Goal: Check status: Check status

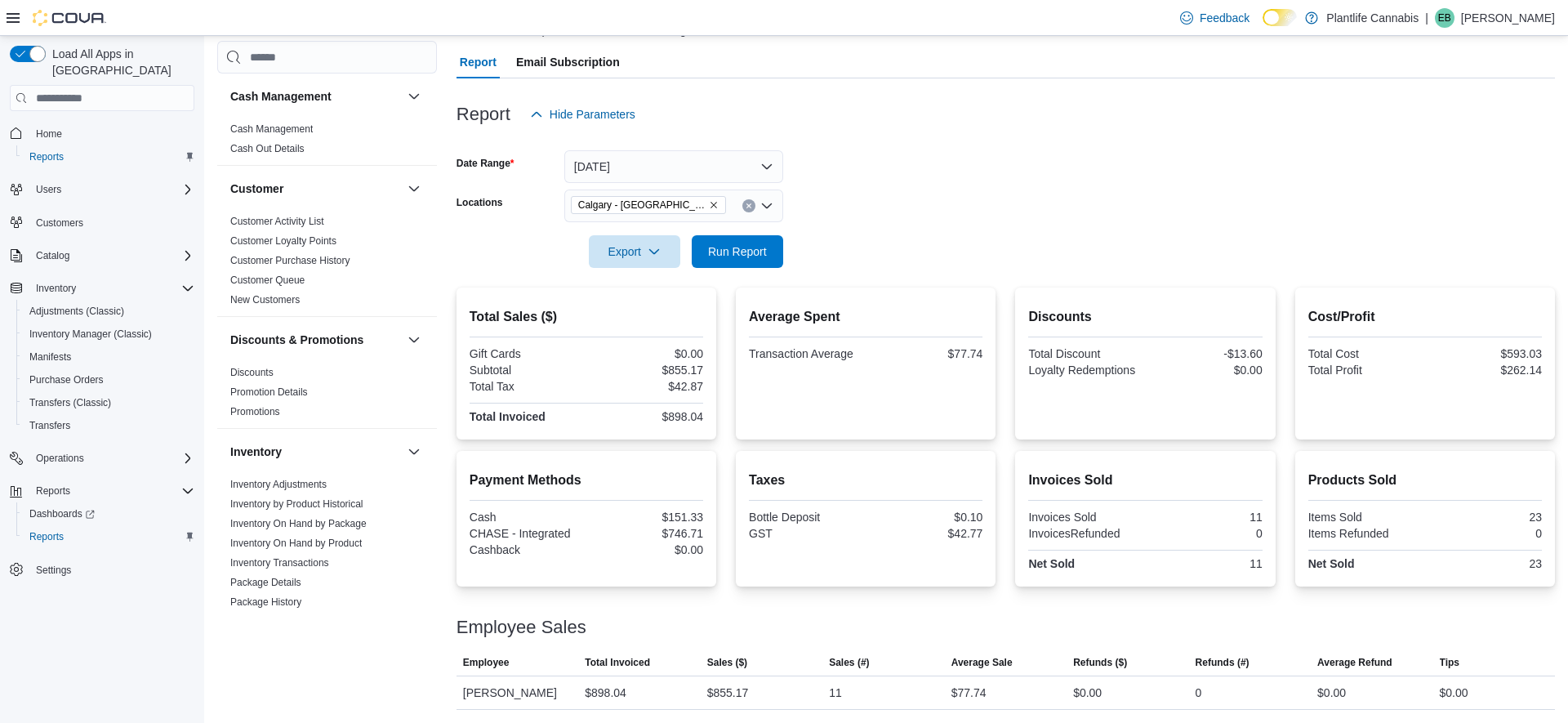
scroll to position [845, 0]
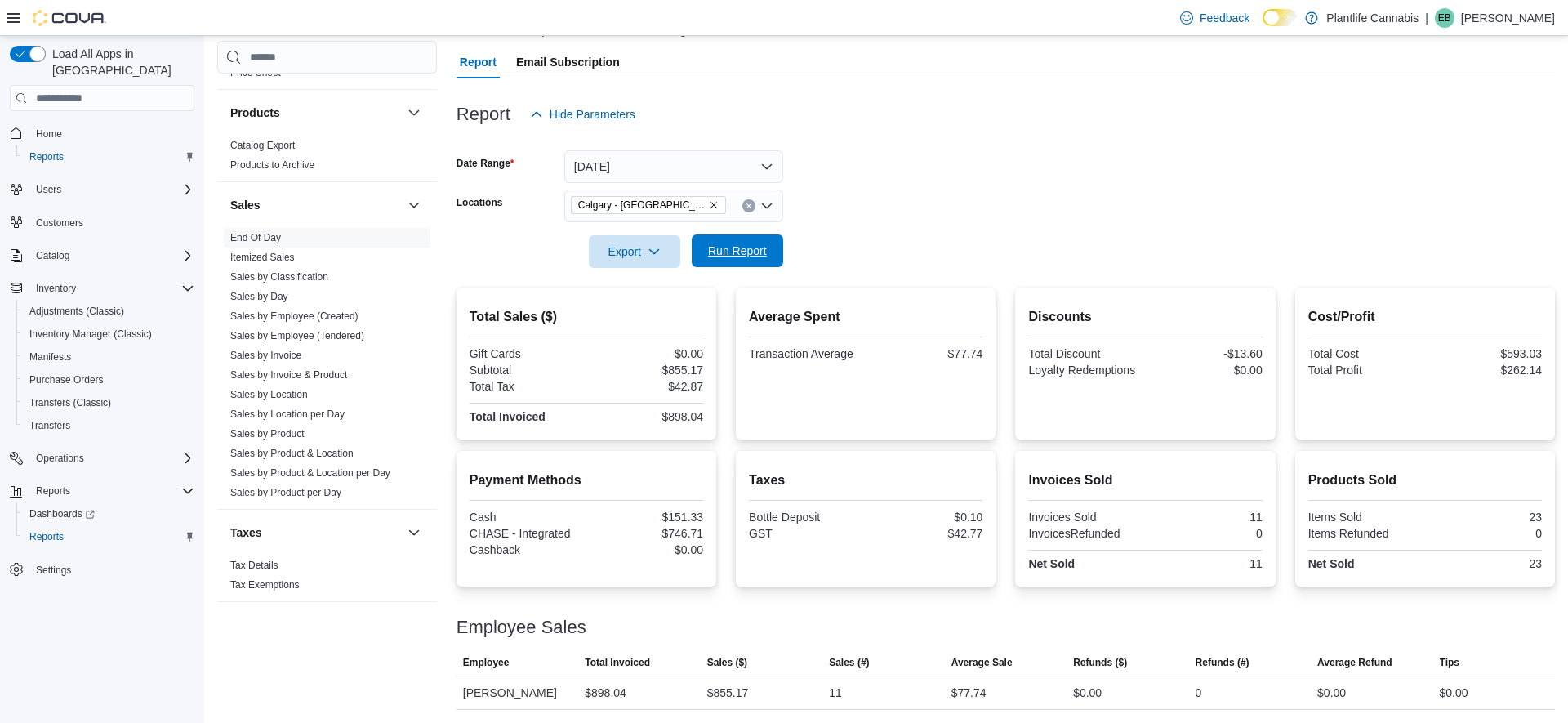
click at [721, 251] on span "Run Report" at bounding box center [737, 251] width 59 height 16
drag, startPoint x: 713, startPoint y: 241, endPoint x: 691, endPoint y: 223, distance: 28.4
click at [714, 241] on span "Run Report" at bounding box center [737, 252] width 72 height 33
click at [697, 252] on button "Run Report" at bounding box center [737, 251] width 92 height 33
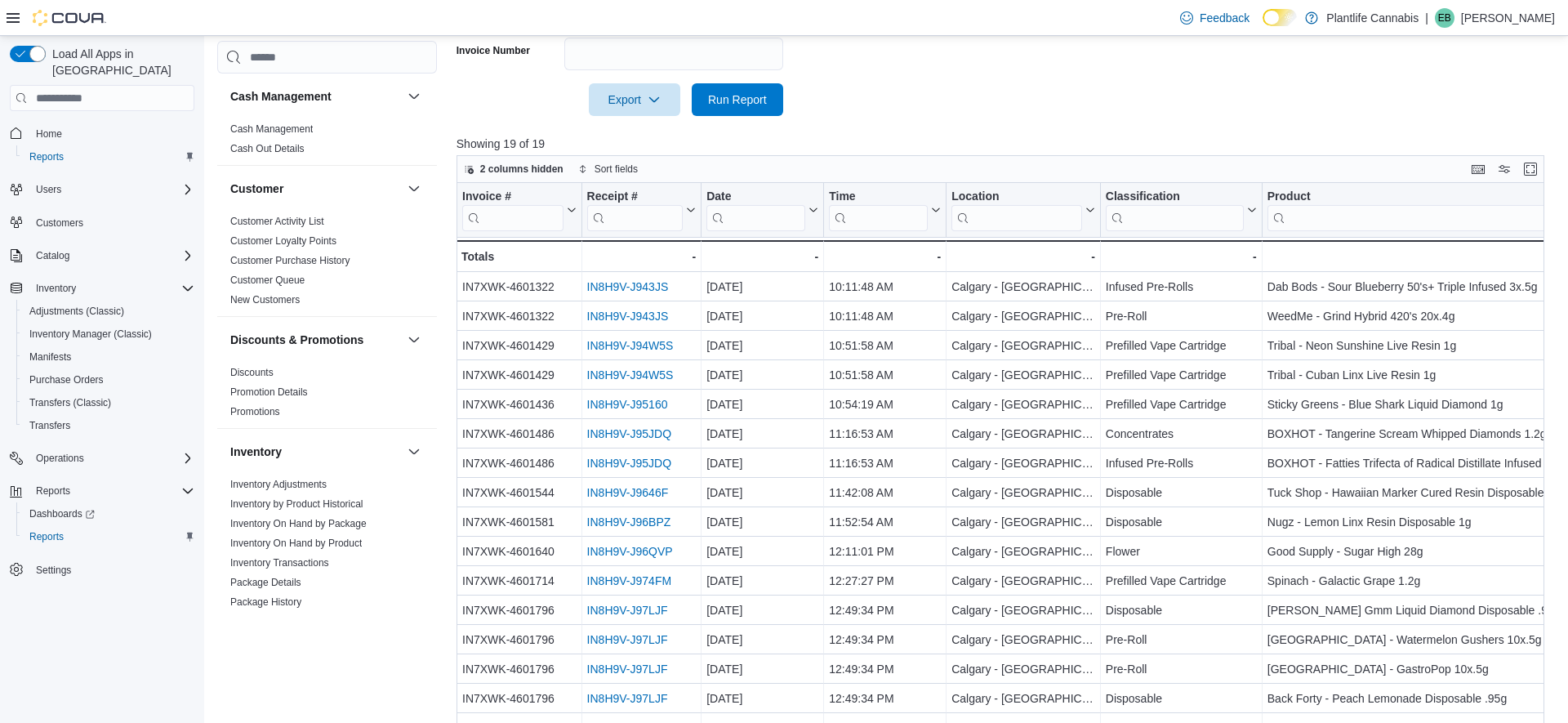
scroll to position [847, 0]
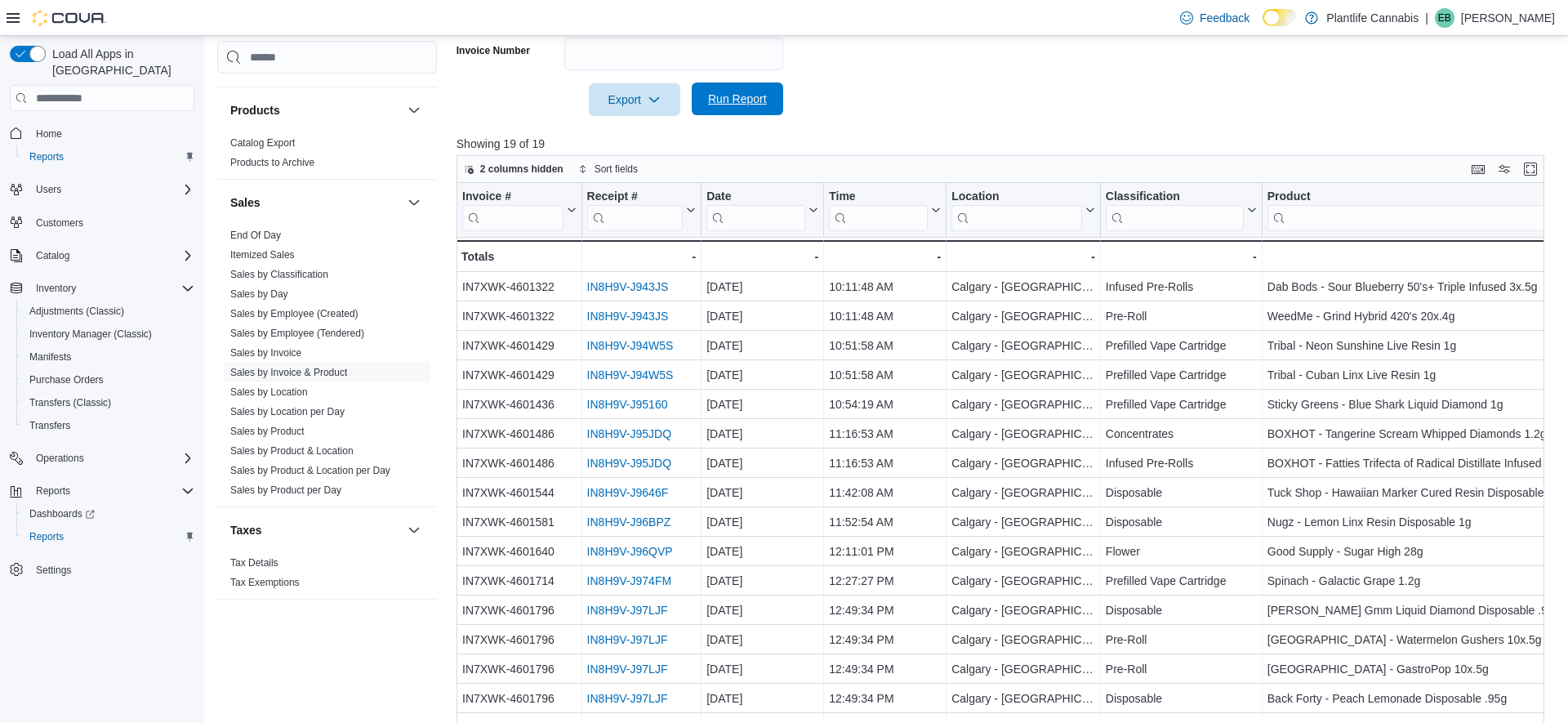
click at [760, 114] on span "Run Report" at bounding box center [737, 99] width 72 height 33
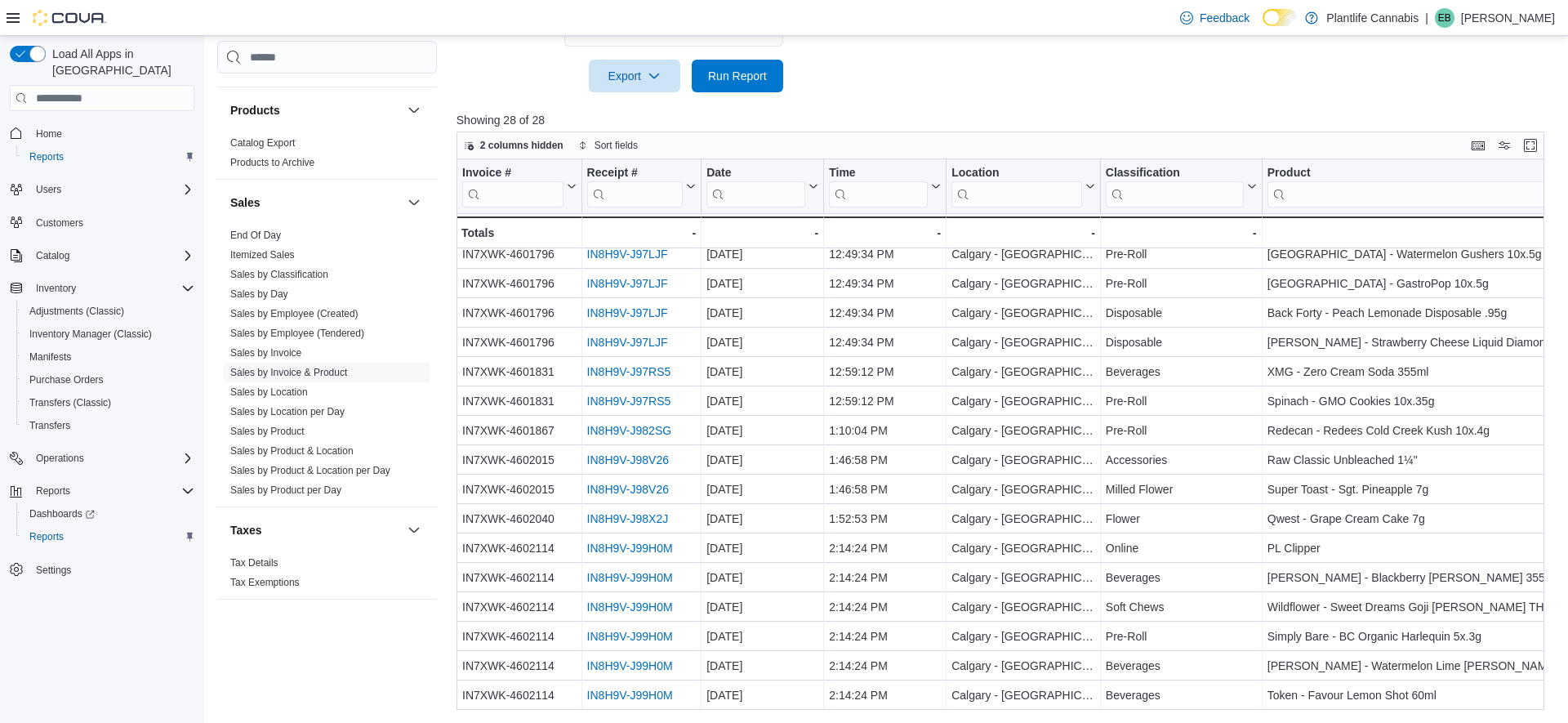
scroll to position [362, 15]
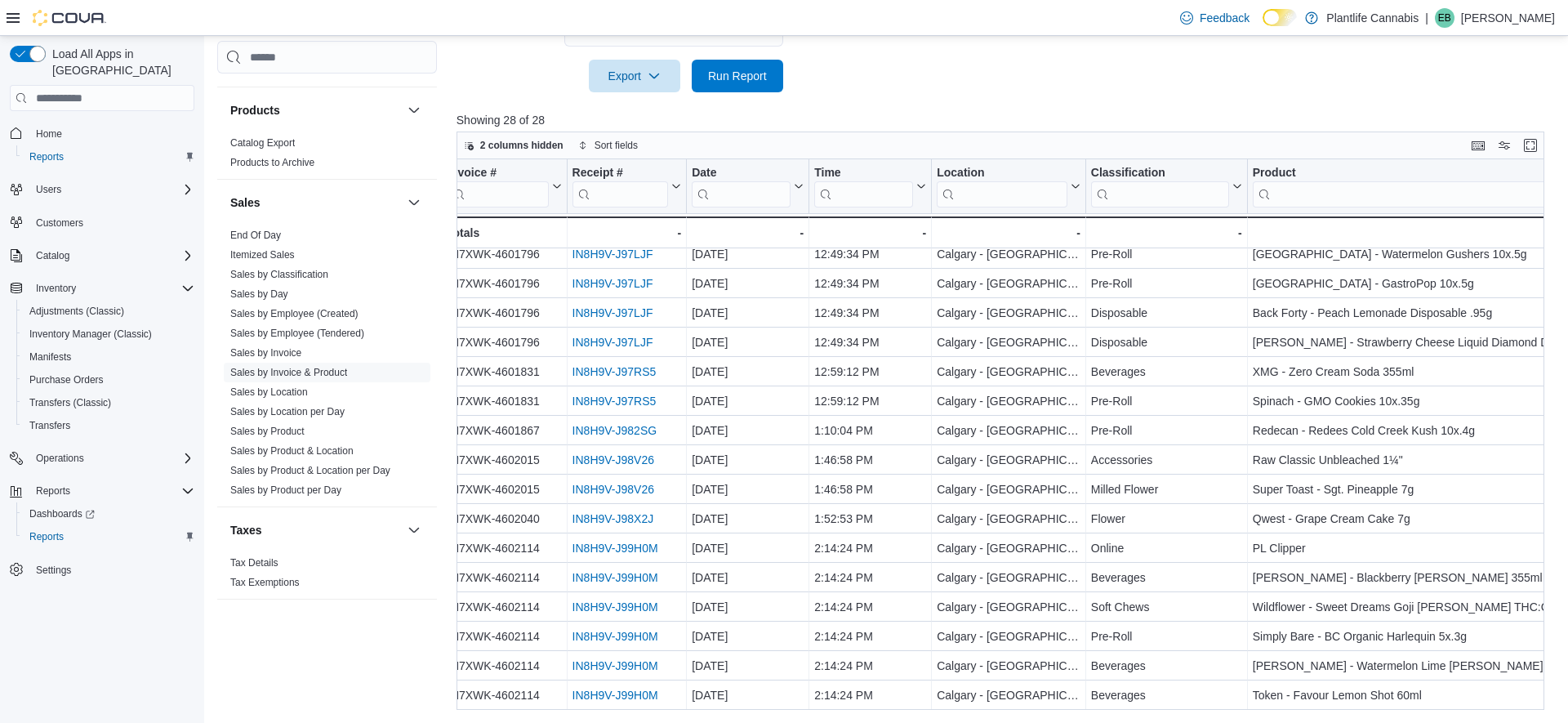
click at [637, 697] on div "Invoice # Click to view column header actions Receipt # Click to view column he…" at bounding box center [1001, 434] width 1088 height 550
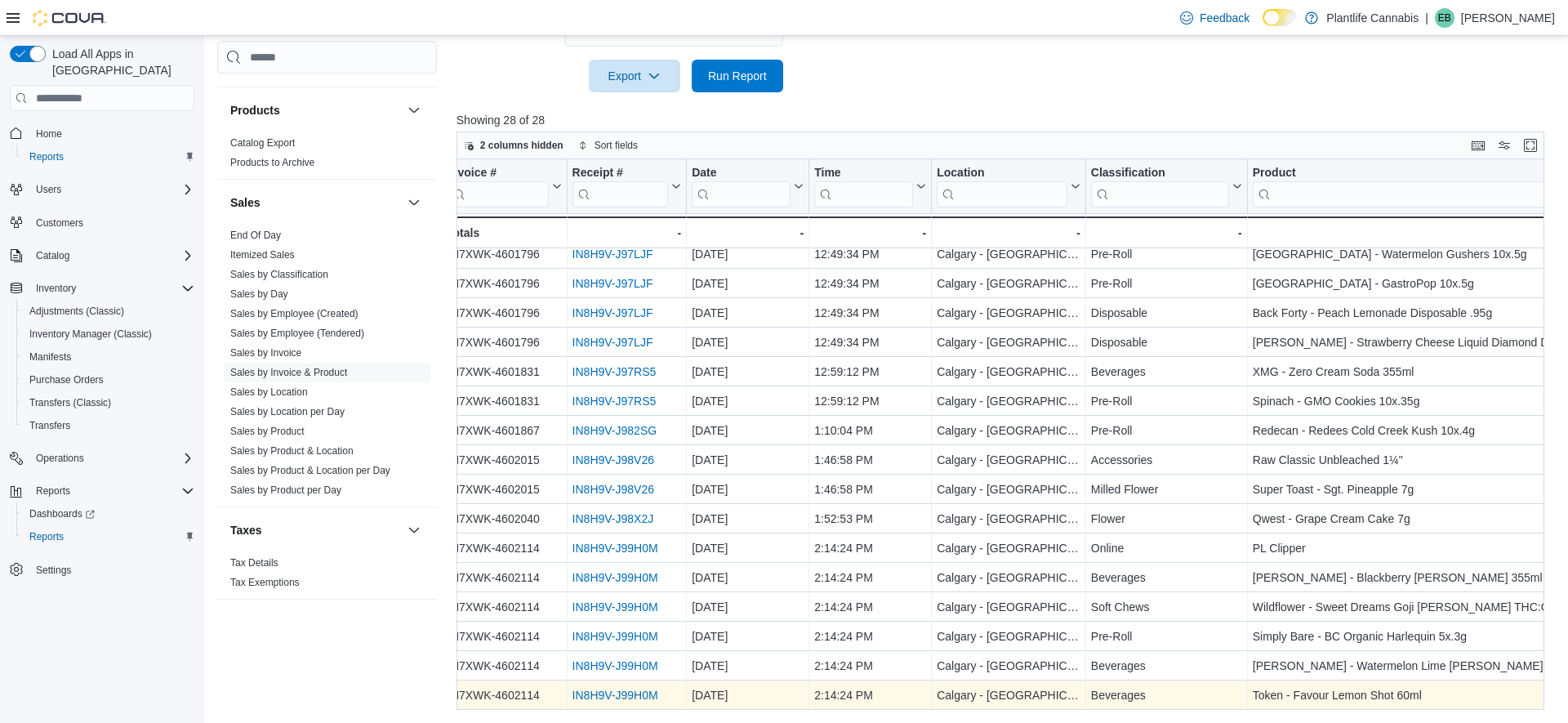
click at [638, 697] on link "IN8H9V-J99H0M" at bounding box center [615, 695] width 86 height 13
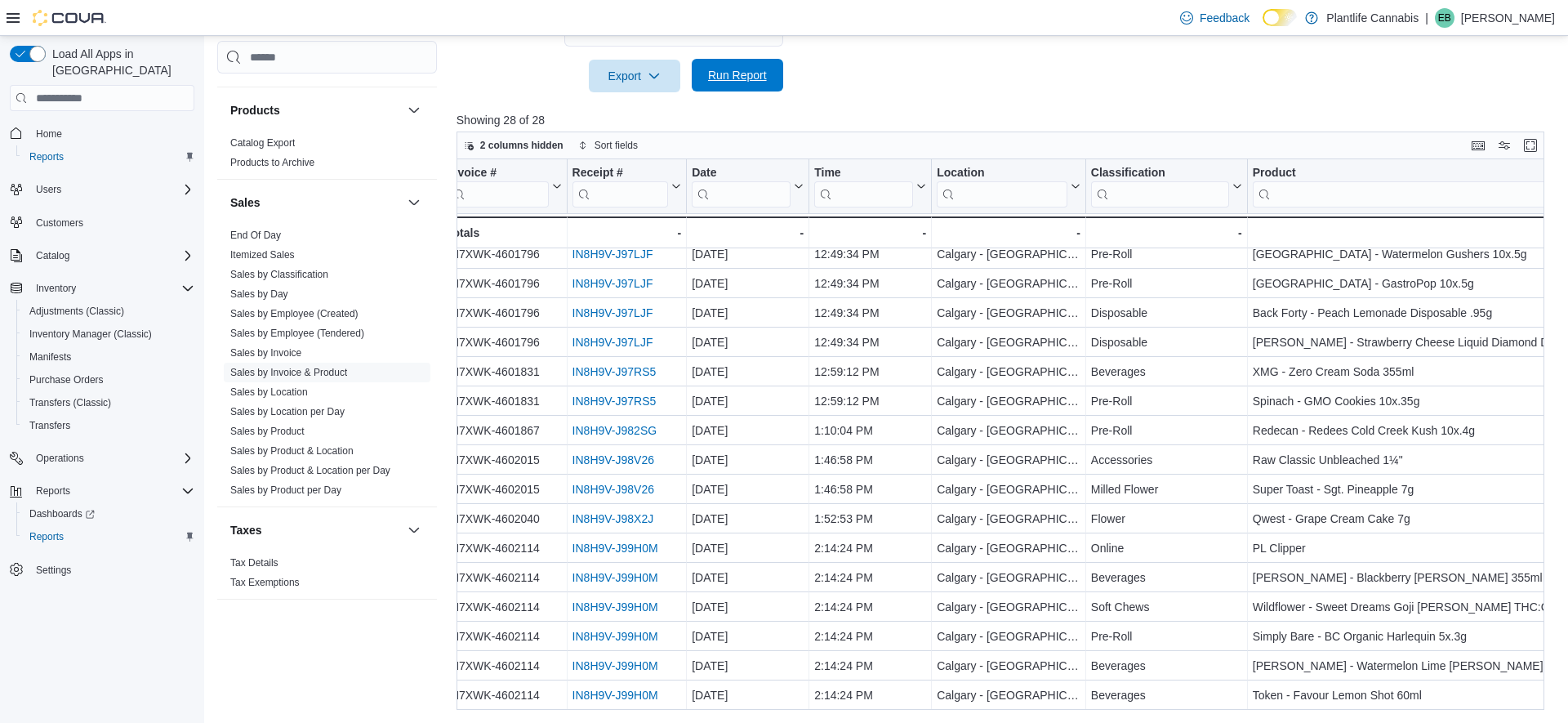
click at [740, 89] on span "Run Report" at bounding box center [737, 75] width 72 height 33
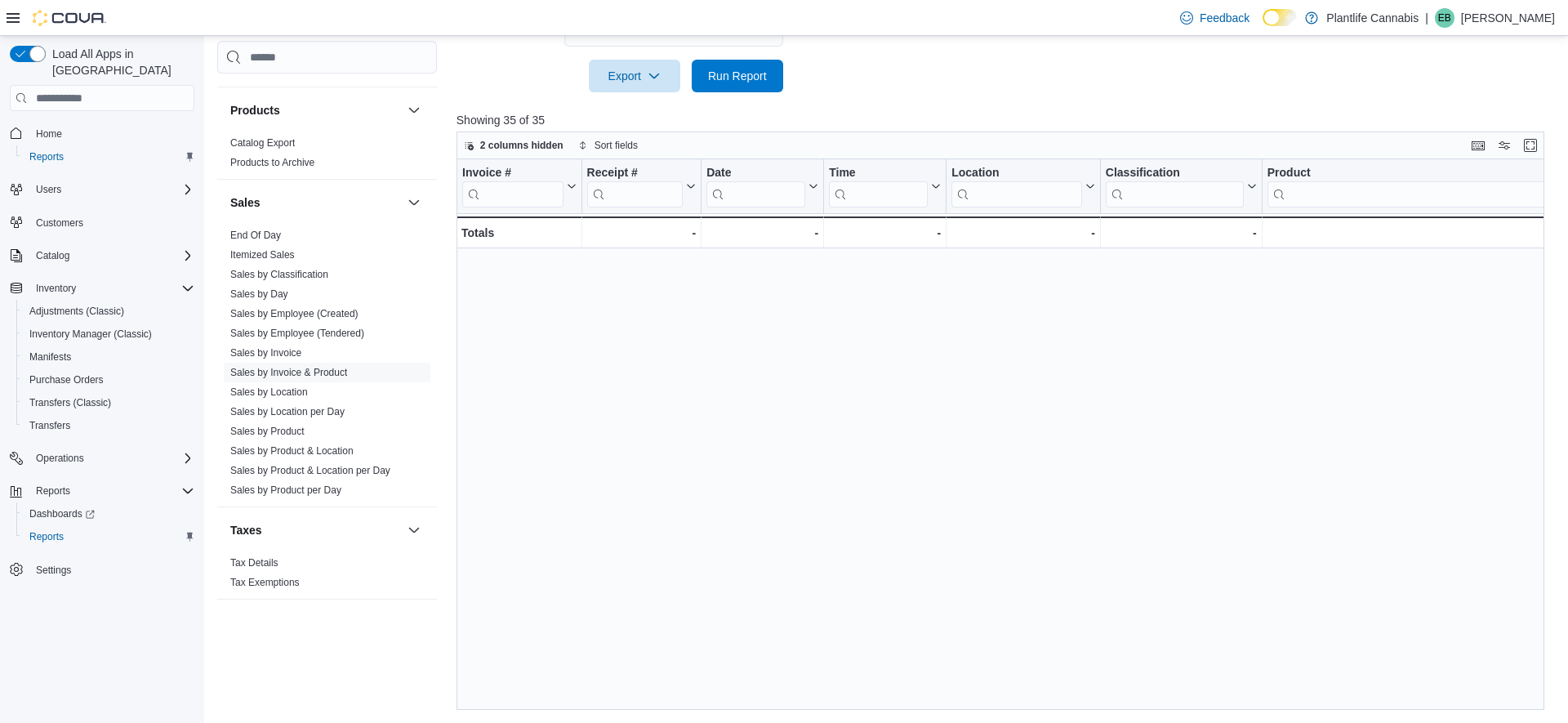
scroll to position [567, 0]
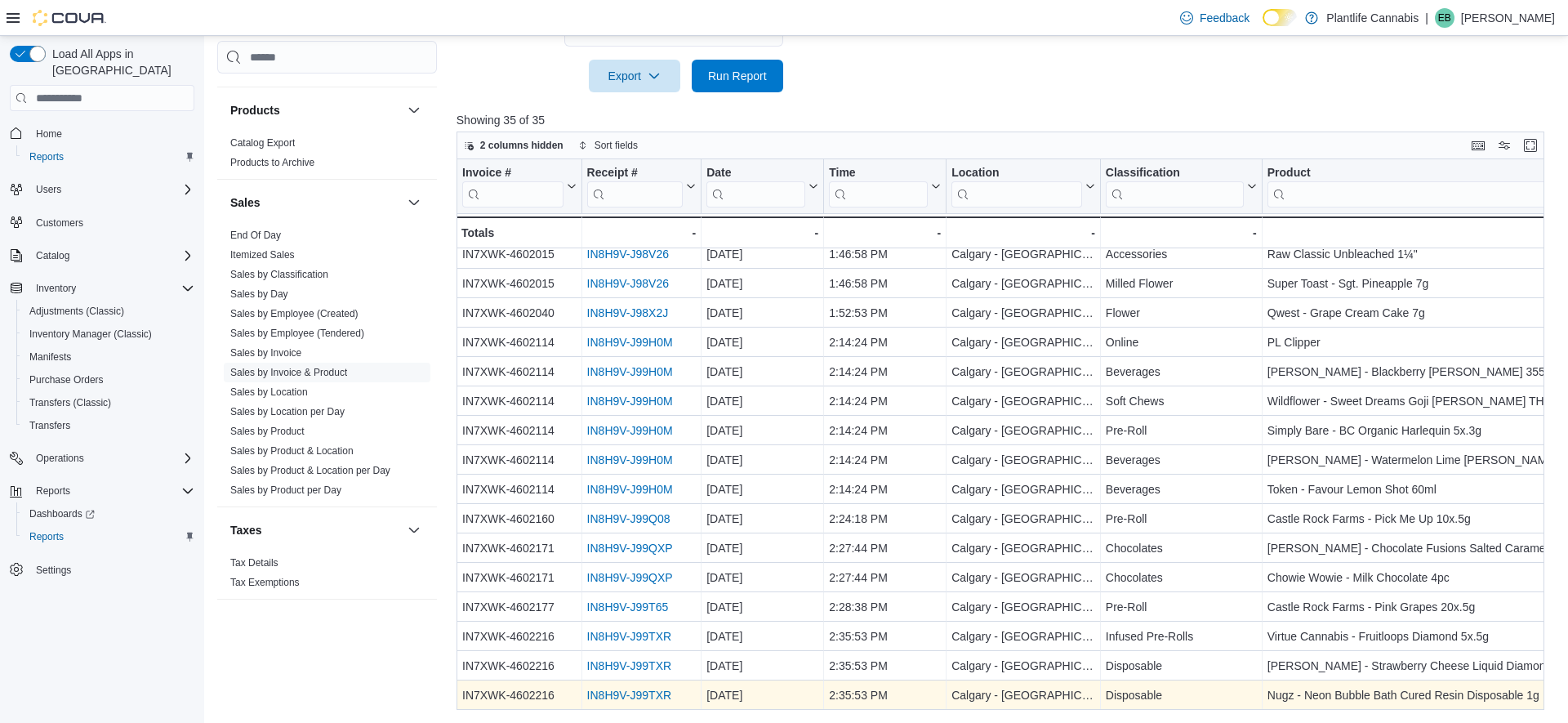
click at [645, 690] on link "IN8H9V-J99TXR" at bounding box center [628, 695] width 84 height 13
